Goal: Information Seeking & Learning: Learn about a topic

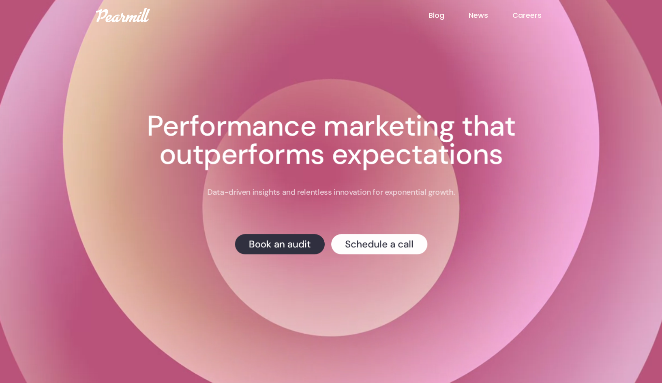
click at [436, 17] on link "Blog" at bounding box center [448, 15] width 40 height 11
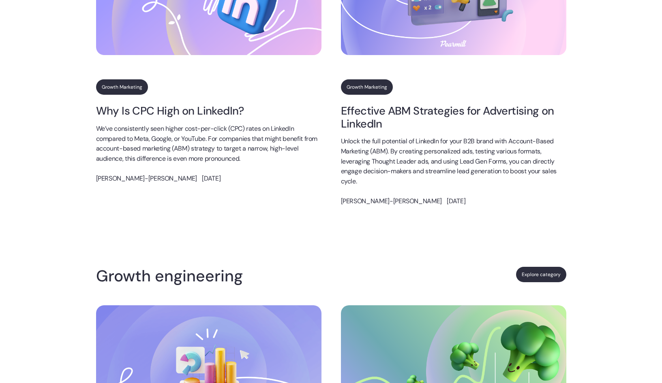
scroll to position [1497, 0]
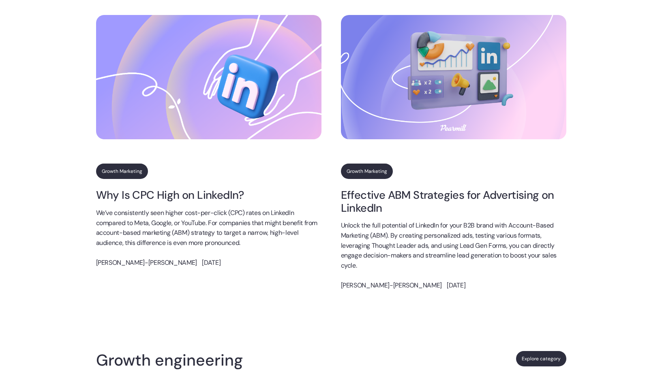
click at [239, 128] on img at bounding box center [208, 77] width 225 height 124
